Goal: Book appointment/travel/reservation

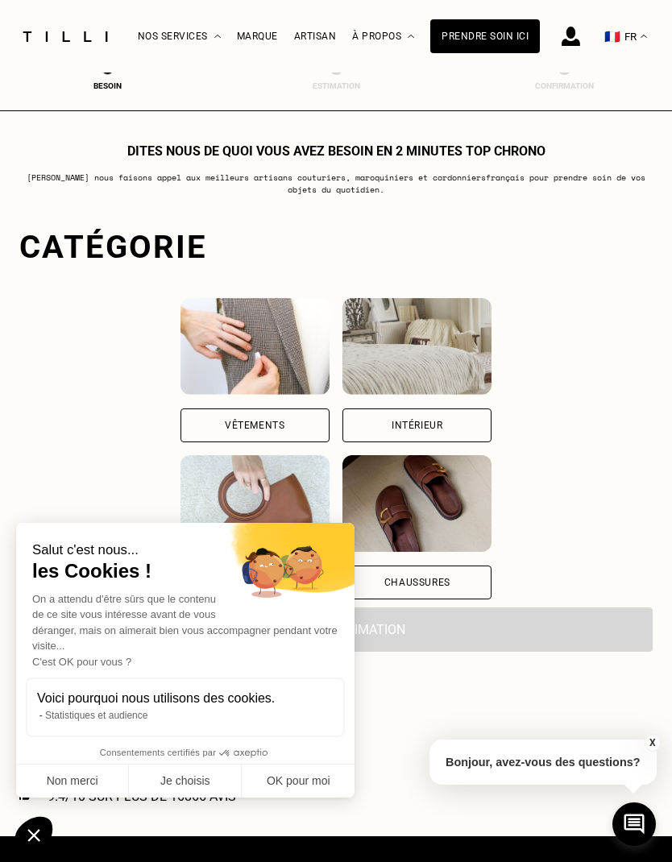
click at [305, 782] on button "OK pour moi" at bounding box center [298, 782] width 113 height 34
checkbox input "true"
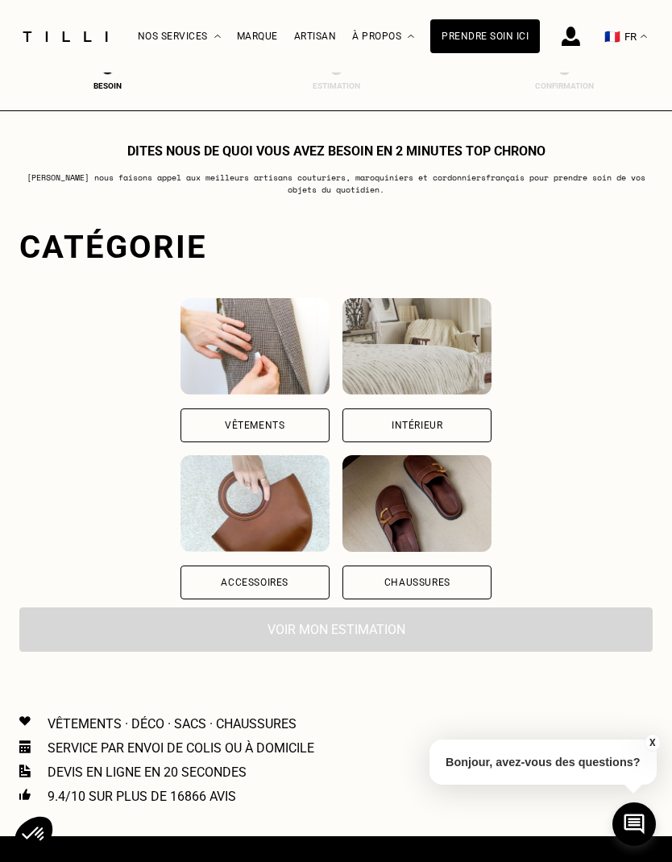
click at [492, 426] on div "Intérieur" at bounding box center [417, 426] width 149 height 34
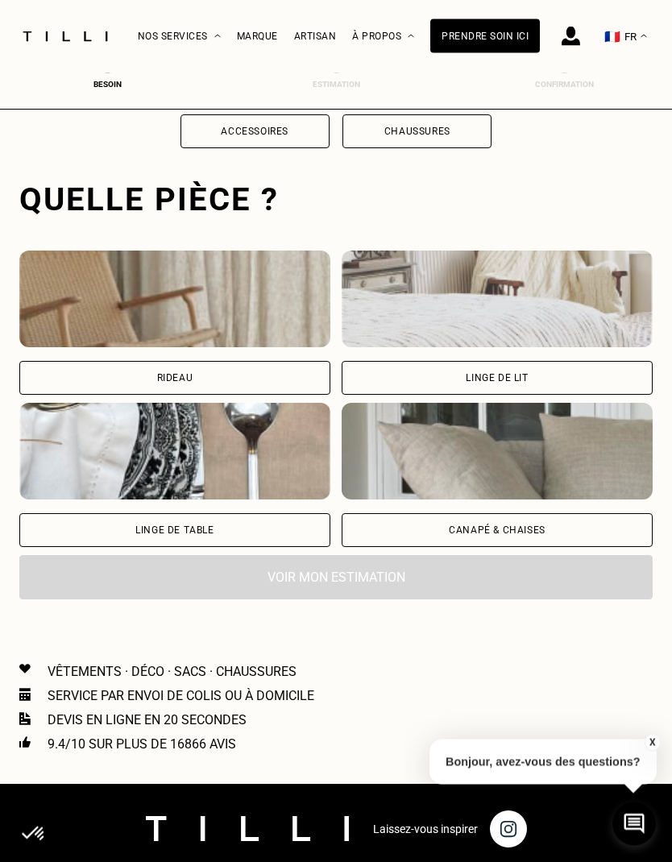
scroll to position [497, 0]
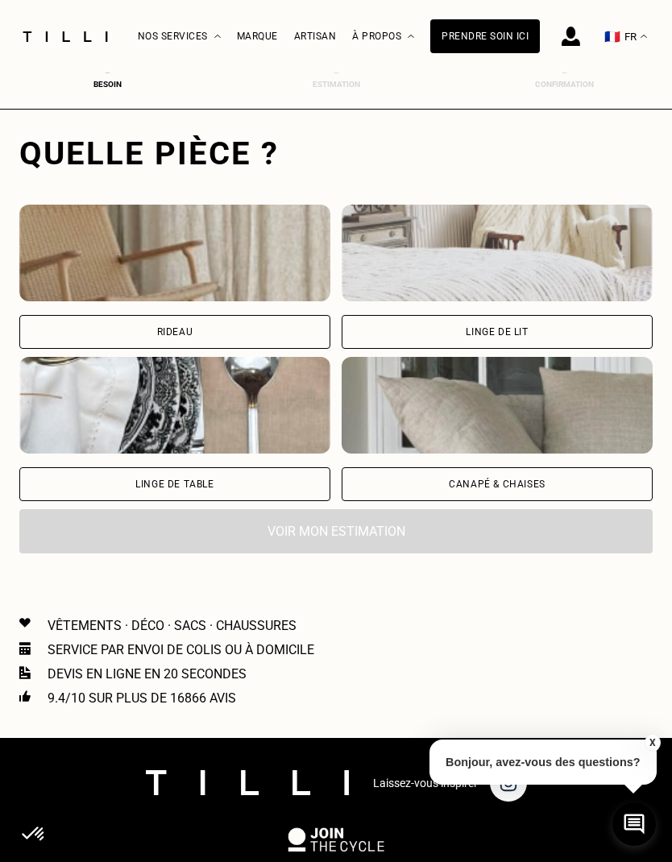
click at [61, 336] on div "Rideau" at bounding box center [174, 332] width 311 height 34
select select "FR"
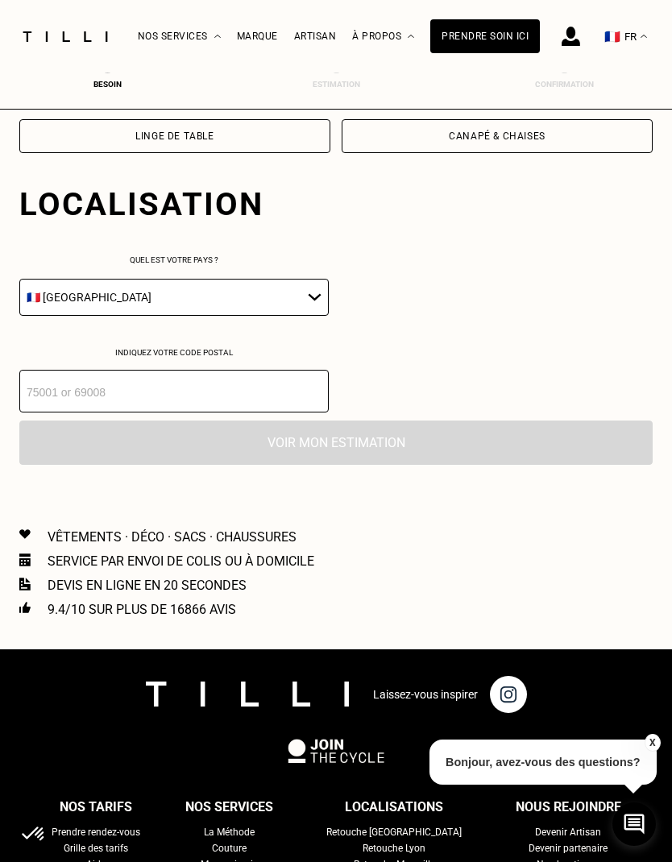
scroll to position [897, 0]
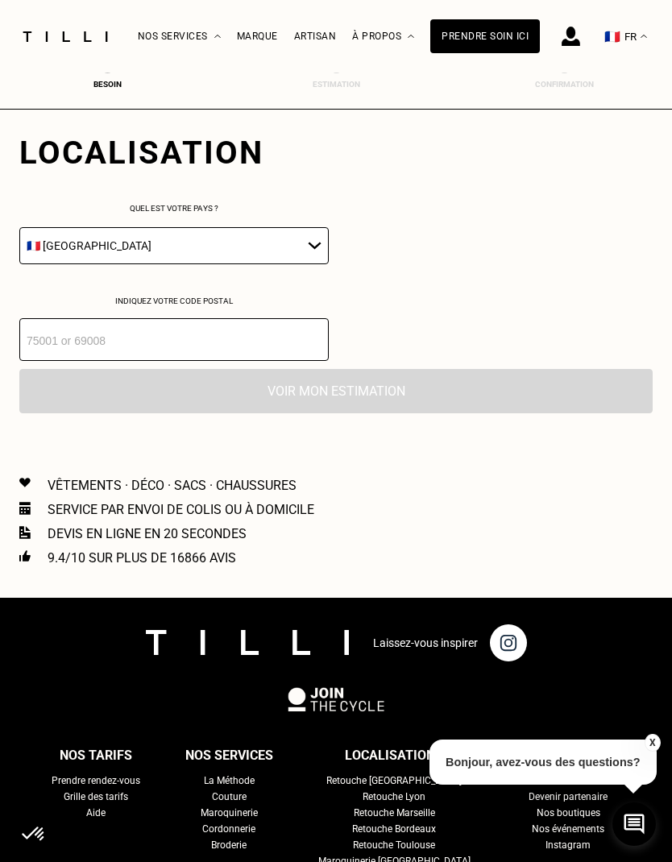
click at [59, 361] on input "number" at bounding box center [173, 339] width 309 height 43
type input "75018"
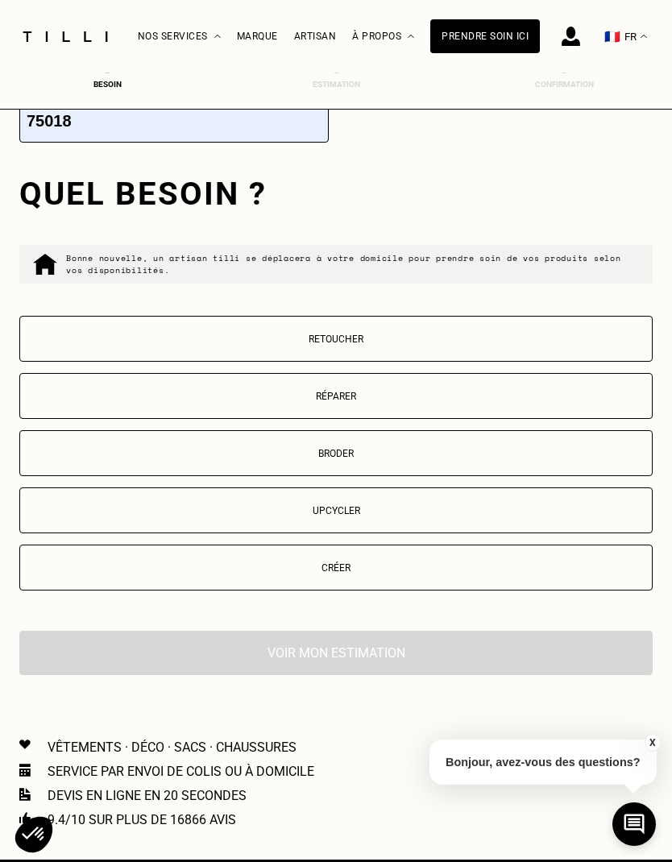
scroll to position [1169, 0]
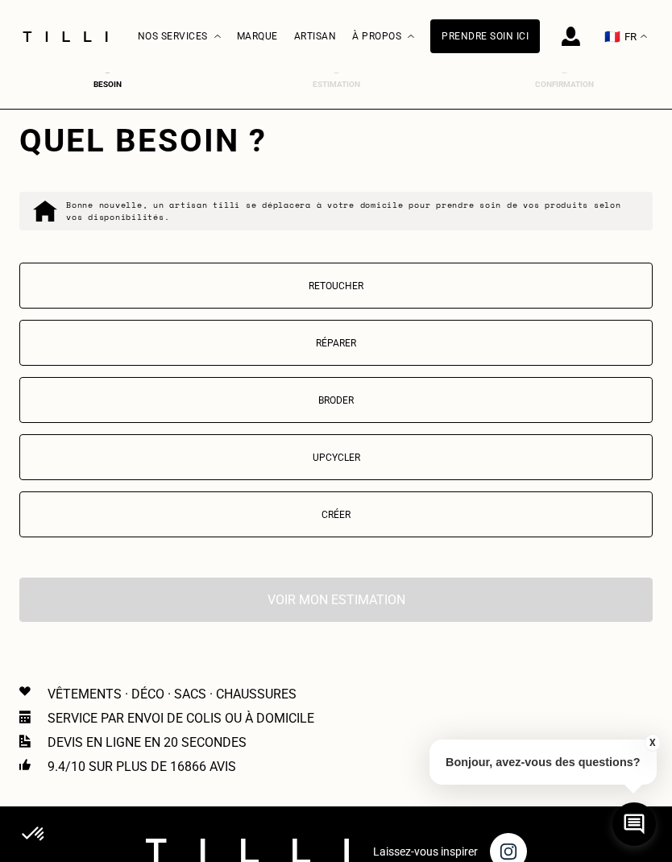
click at [61, 292] on p "Retoucher" at bounding box center [336, 285] width 616 height 11
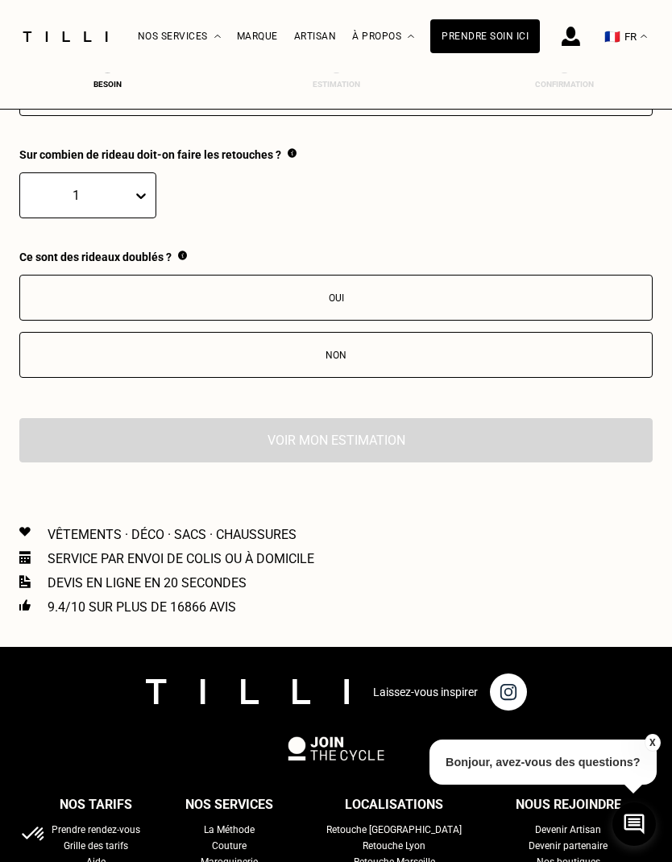
scroll to position [1650, 0]
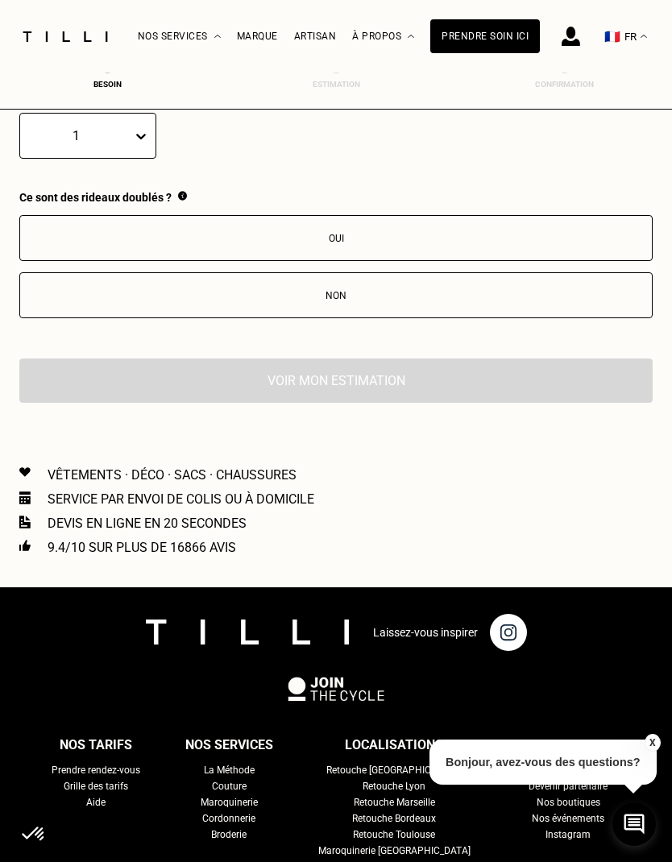
click at [38, 318] on button "Non" at bounding box center [335, 295] width 633 height 46
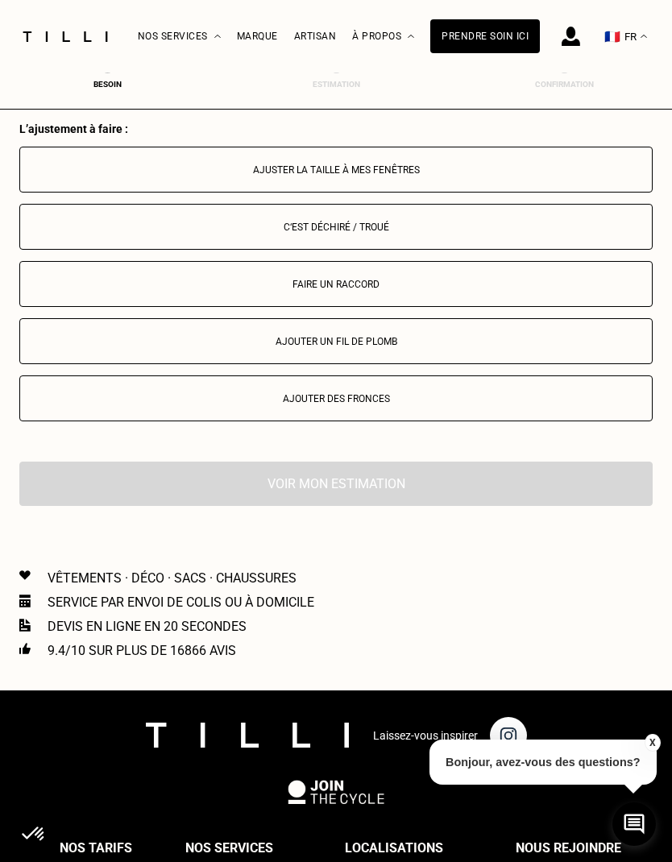
scroll to position [1913, 0]
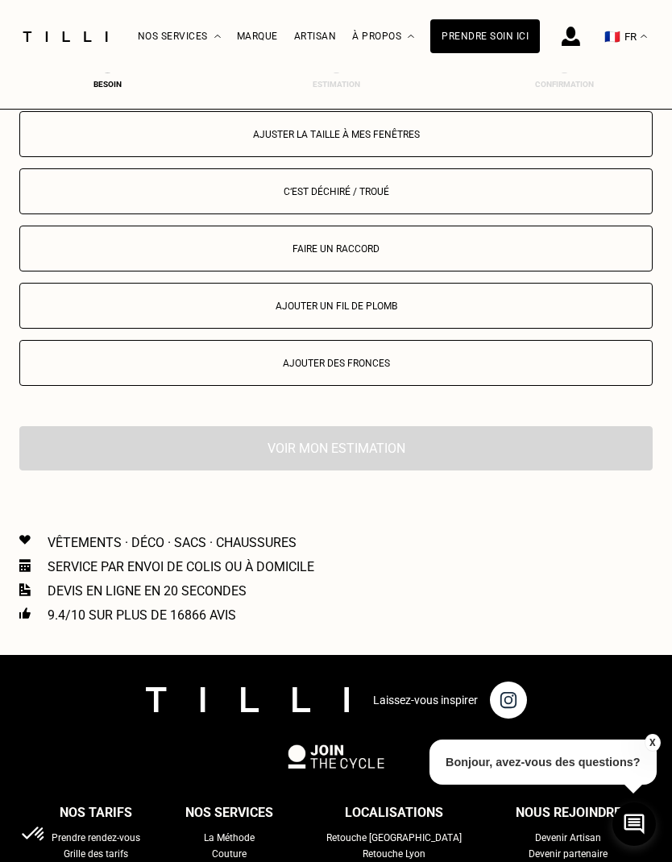
click at [69, 157] on button "Ajuster la taille à mes fenêtres" at bounding box center [335, 134] width 633 height 46
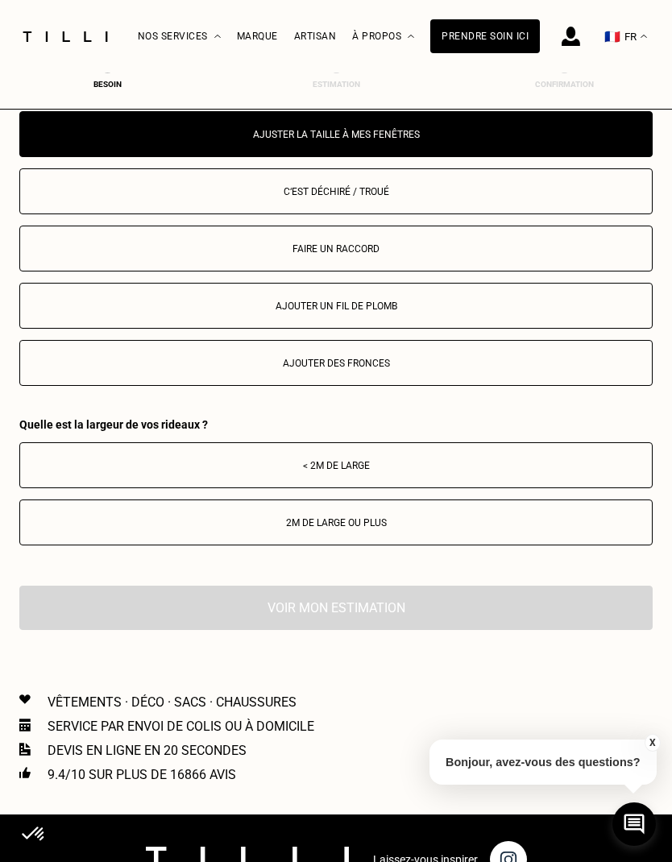
scroll to position [1891, 0]
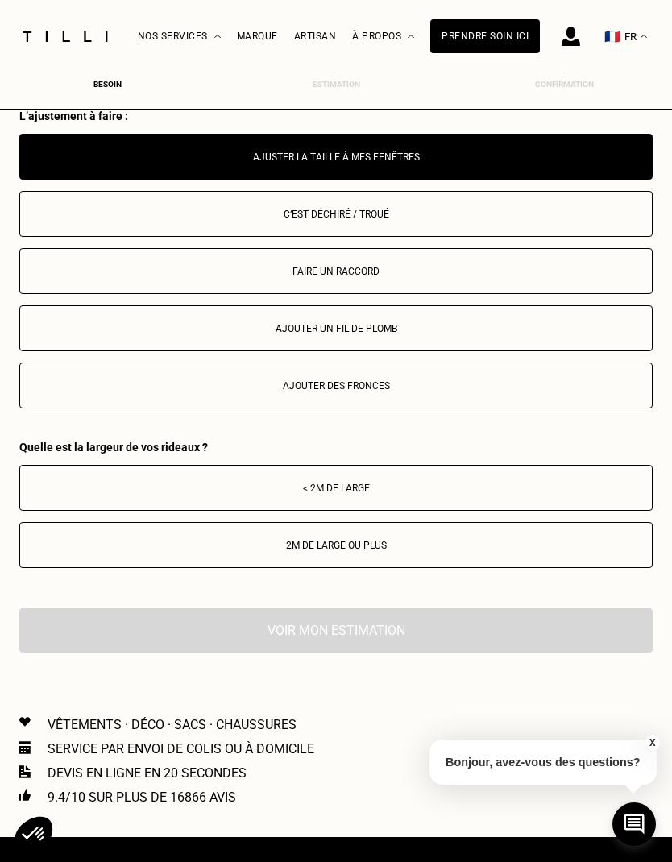
click at [550, 494] on div "< 2m de large" at bounding box center [336, 488] width 616 height 11
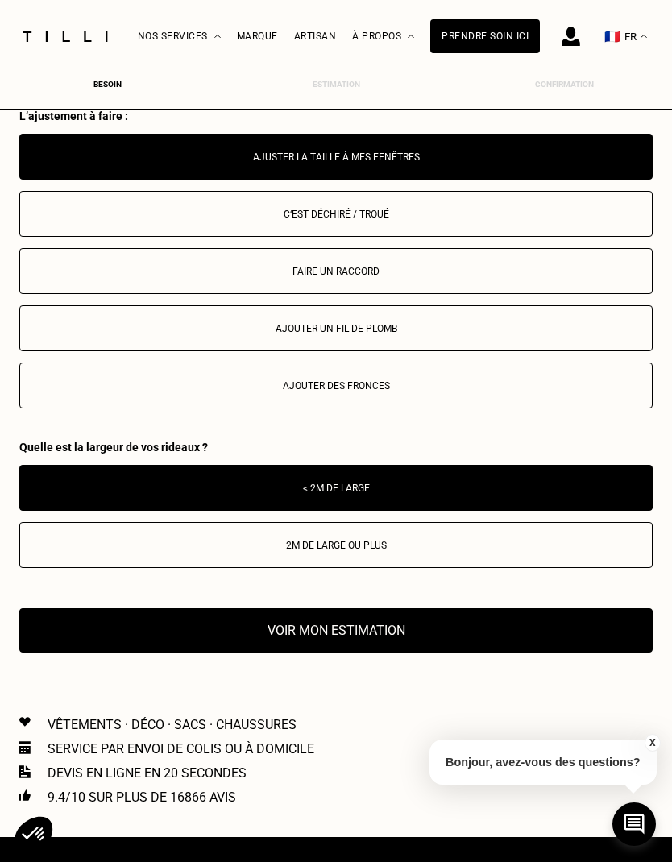
click at [483, 640] on button "Voir mon estimation" at bounding box center [335, 630] width 633 height 44
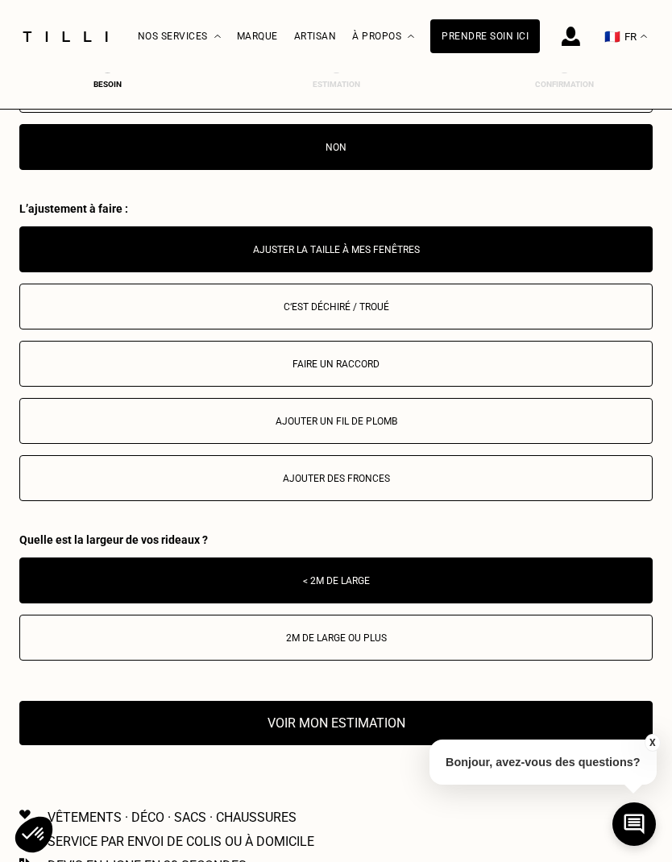
scroll to position [1785, 0]
